Goal: Check status: Check status

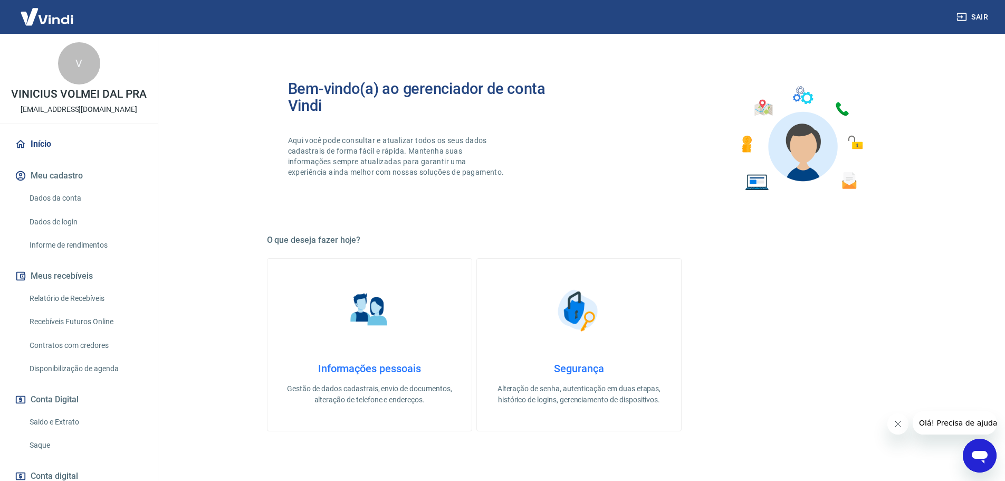
click at [38, 456] on link "Saque" at bounding box center [85, 445] width 120 height 22
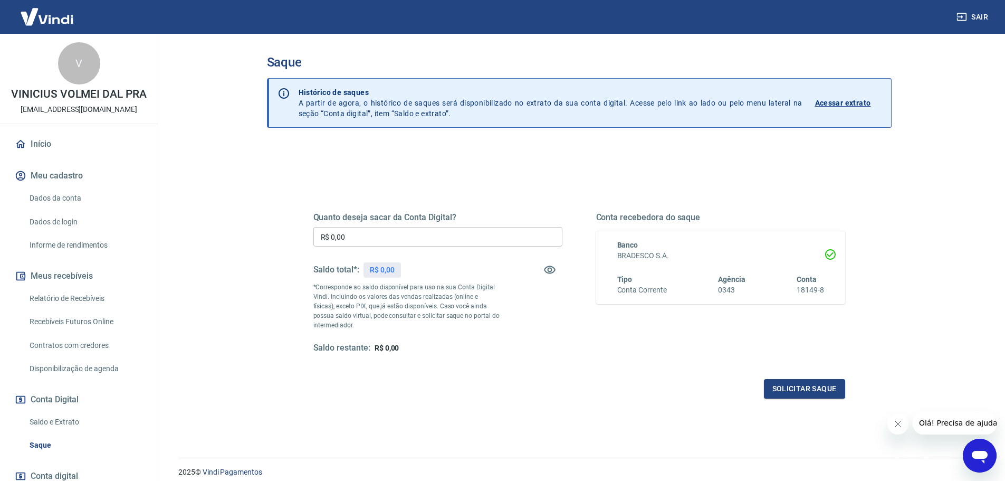
click at [71, 305] on link "Relatório de Recebíveis" at bounding box center [85, 298] width 120 height 22
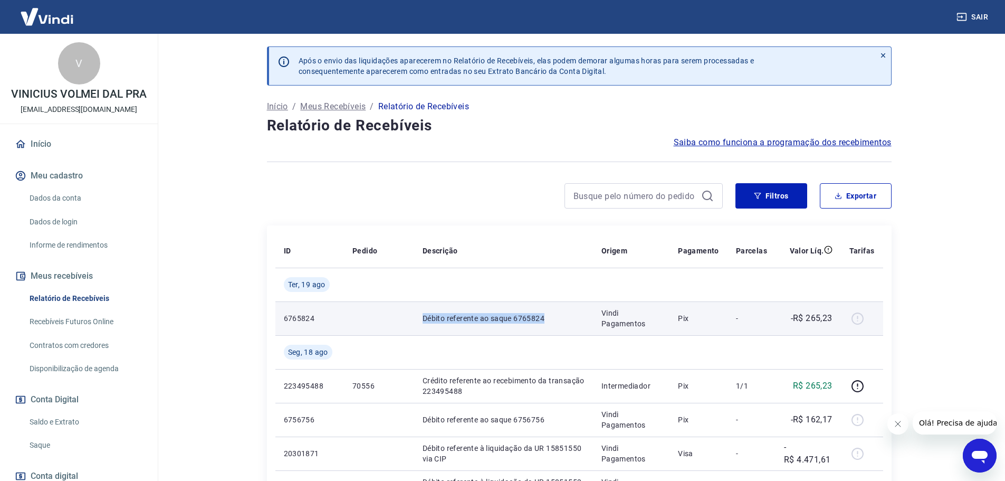
drag, startPoint x: 414, startPoint y: 319, endPoint x: 560, endPoint y: 314, distance: 146.2
click at [560, 314] on td "Débito referente ao saque 6765824" at bounding box center [503, 318] width 179 height 34
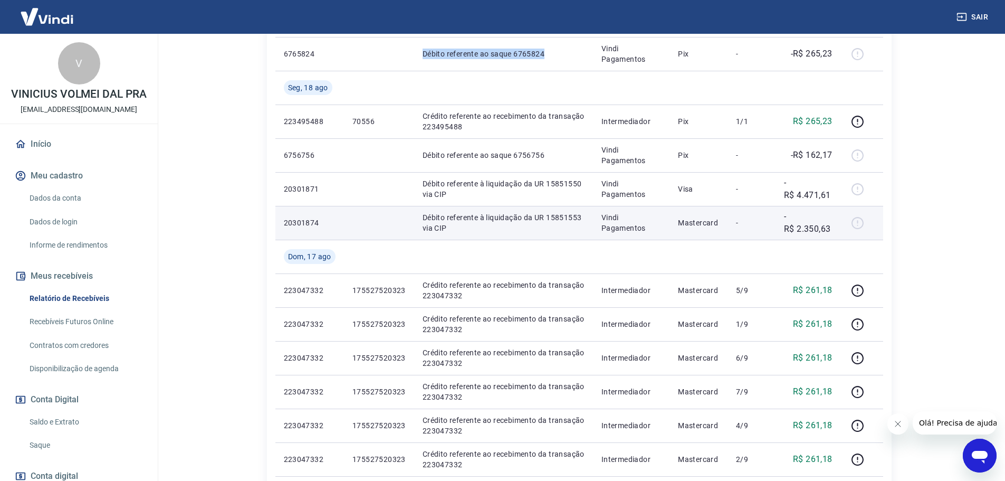
scroll to position [105, 0]
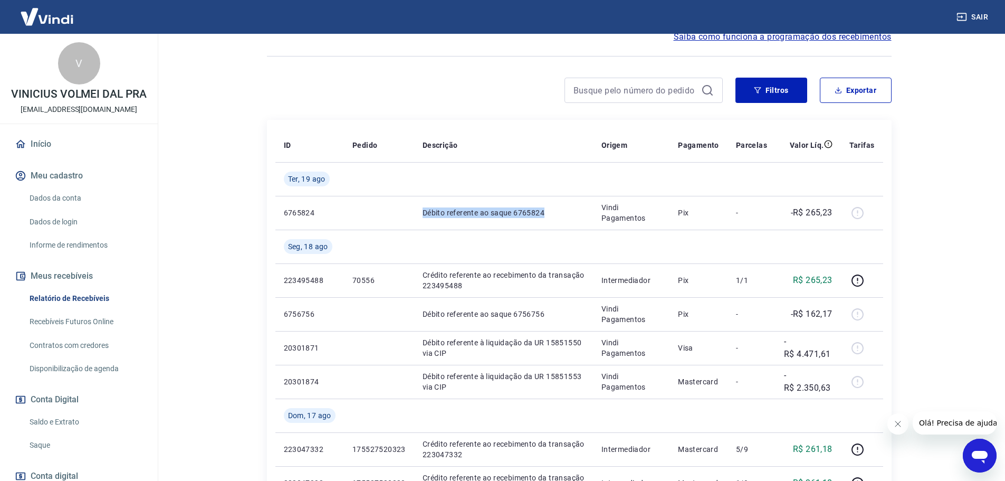
drag, startPoint x: 36, startPoint y: 158, endPoint x: 148, endPoint y: 154, distance: 111.4
click at [37, 156] on link "Início" at bounding box center [79, 143] width 132 height 23
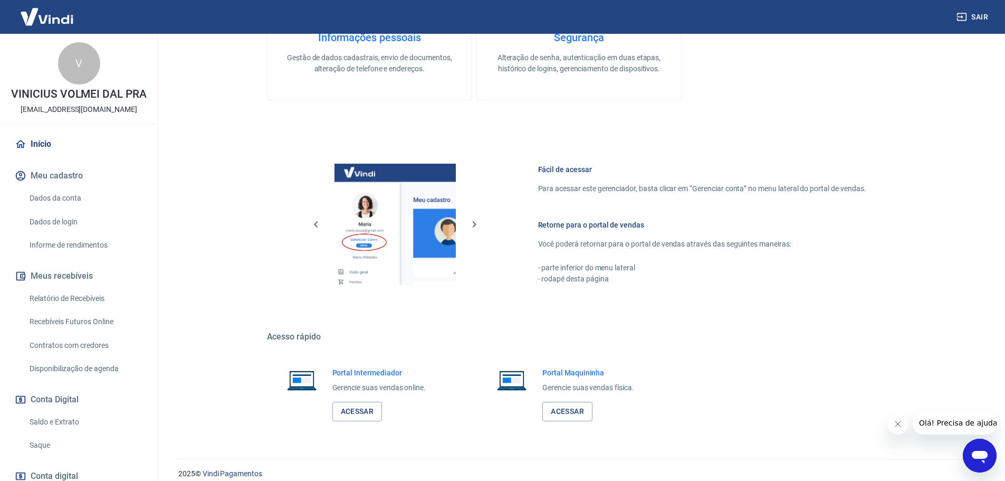
scroll to position [342, 0]
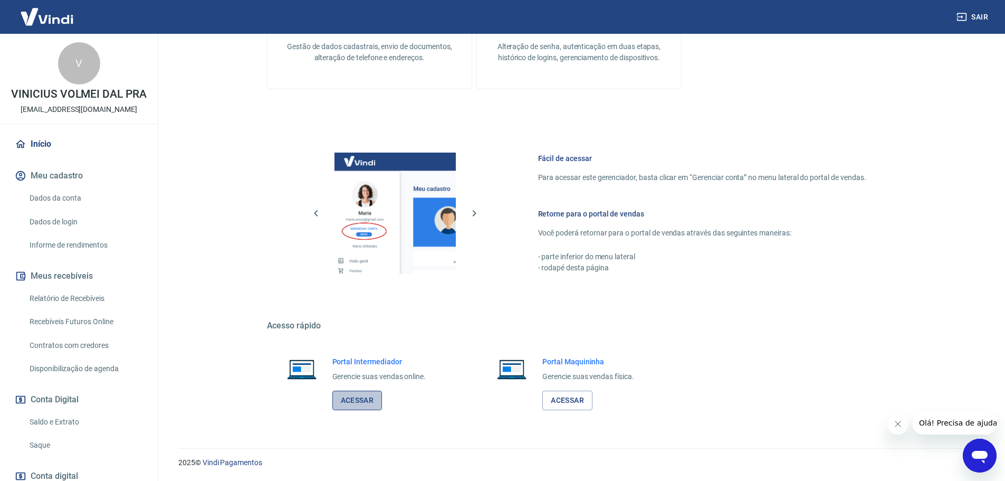
click at [358, 396] on link "Acessar" at bounding box center [357, 400] width 50 height 20
